Goal: Transaction & Acquisition: Purchase product/service

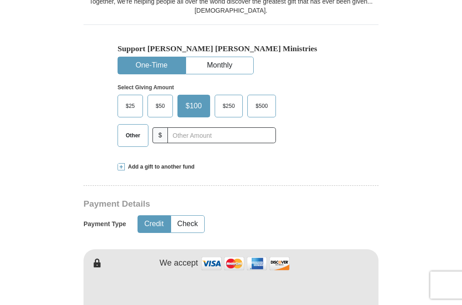
scroll to position [246, 0]
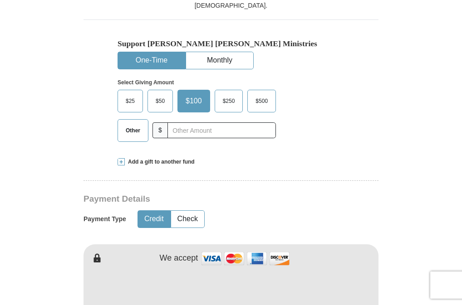
click at [130, 127] on span "Other" at bounding box center [133, 131] width 24 height 14
click at [0, 0] on input "Other" at bounding box center [0, 0] width 0 height 0
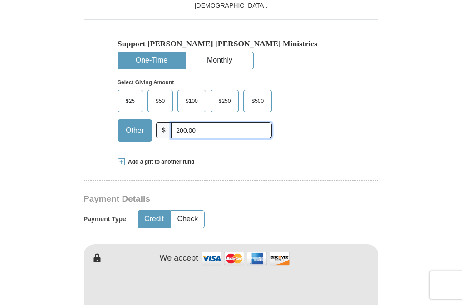
type input "200.00"
click at [151, 216] on button "Credit" at bounding box center [154, 219] width 32 height 17
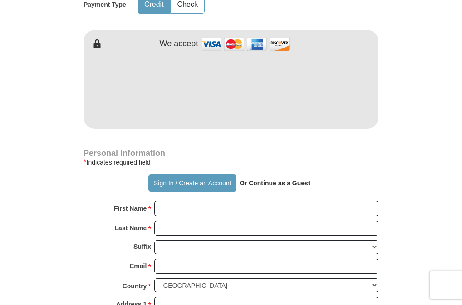
scroll to position [477, 0]
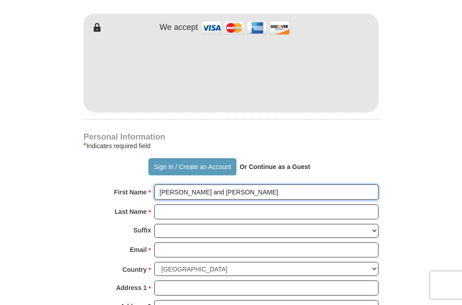
type input "[PERSON_NAME] and [PERSON_NAME]"
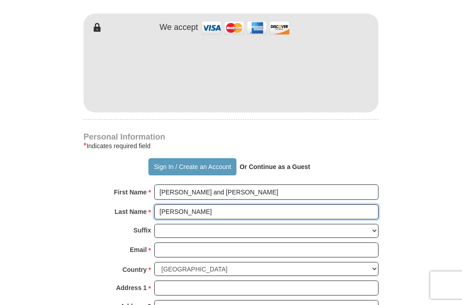
type input "[PERSON_NAME]"
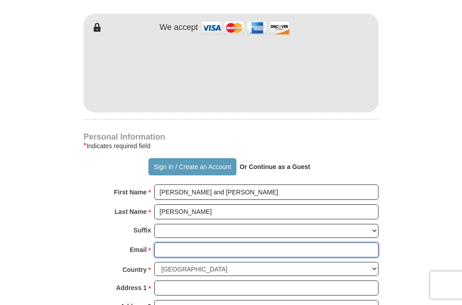
type input "j"
type input "[EMAIL_ADDRESS][DOMAIN_NAME]"
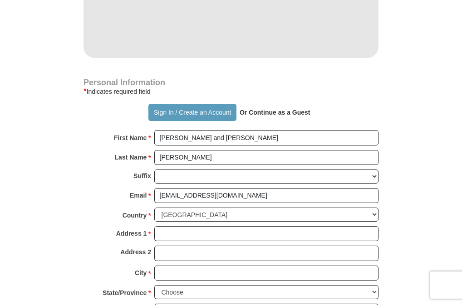
scroll to position [538, 0]
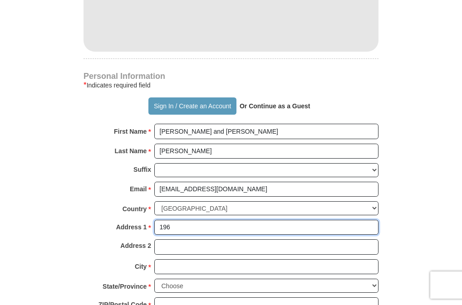
type input "1960"
type input "1960 Fairhill Cir"
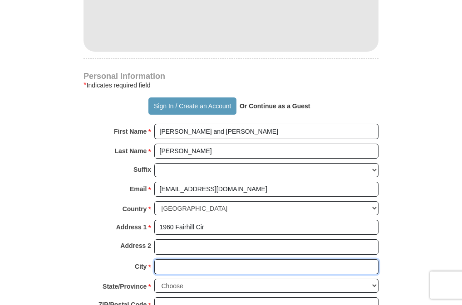
type input "Rock Hill"
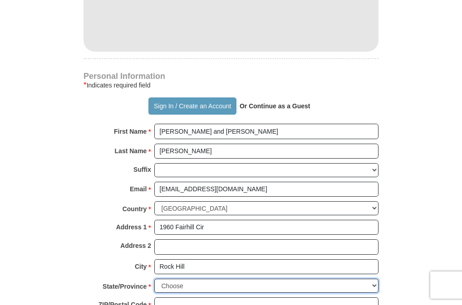
select select "SC"
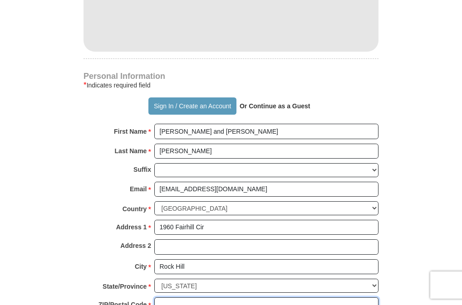
type input "29732"
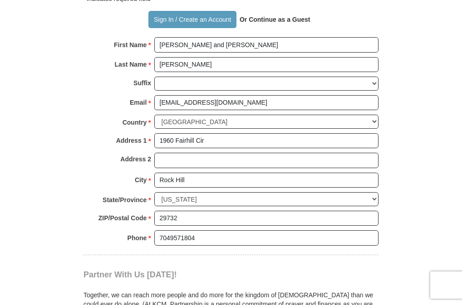
scroll to position [623, 0]
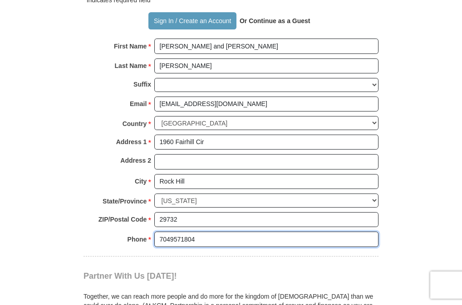
drag, startPoint x: 197, startPoint y: 225, endPoint x: 156, endPoint y: 229, distance: 41.0
type input "8392146924"
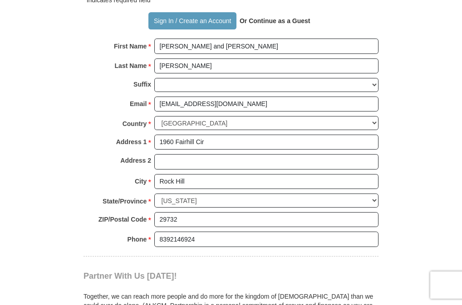
click at [253, 257] on div "Partner With Us [DATE]! Together, we can reach more people and do more for the …" at bounding box center [230, 296] width 295 height 78
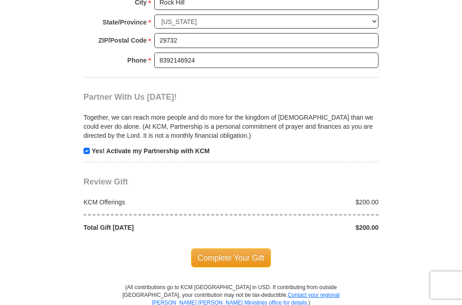
scroll to position [797, 0]
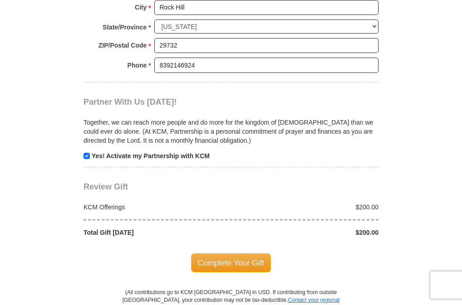
click at [85, 153] on input "checkbox" at bounding box center [86, 156] width 6 height 6
checkbox input "false"
click at [234, 254] on span "Complete Your Gift" at bounding box center [231, 263] width 80 height 19
